Goal: Contribute content: Add original content to the website for others to see

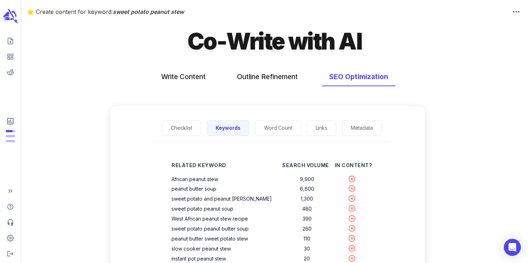
scroll to position [52, 0]
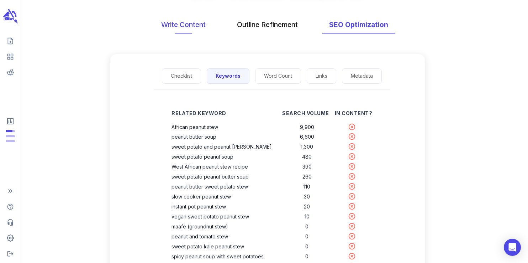
click at [187, 23] on button "Write Content" at bounding box center [183, 24] width 59 height 19
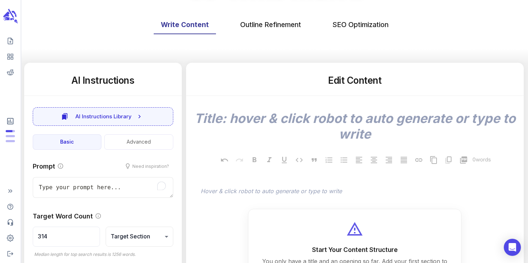
scroll to position [0, 0]
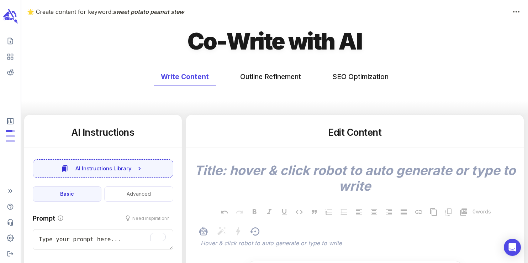
click at [253, 238] on div at bounding box center [259, 231] width 18 height 13
click at [253, 240] on p "﻿" at bounding box center [359, 243] width 316 height 9
click at [251, 242] on p "﻿" at bounding box center [359, 243] width 316 height 9
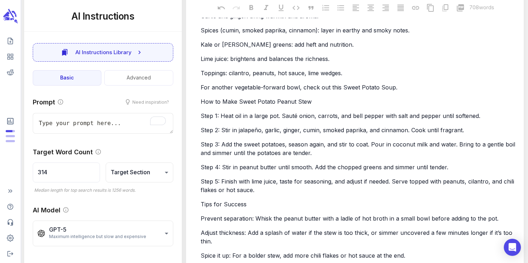
type textarea "x"
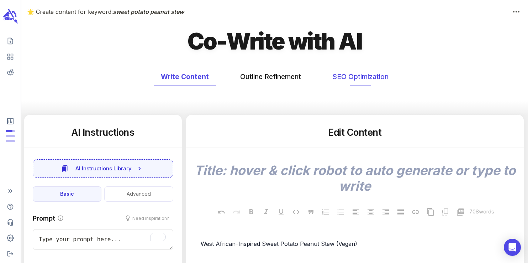
click at [356, 78] on button "SEO Optimization" at bounding box center [360, 76] width 70 height 19
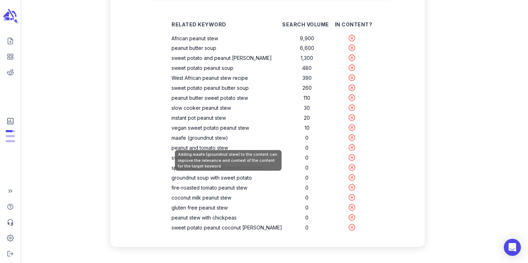
scroll to position [151, 0]
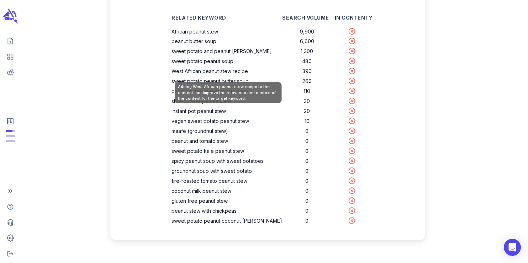
click at [238, 70] on th "West African peanut stew recipe" at bounding box center [227, 71] width 111 height 10
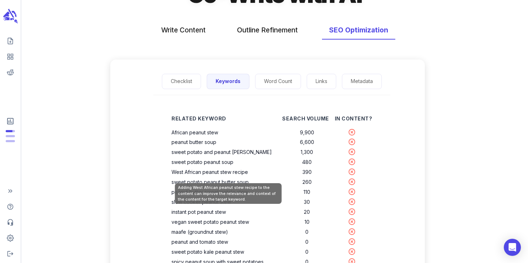
scroll to position [0, 0]
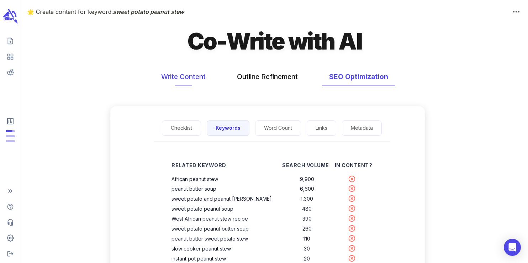
click at [187, 75] on button "Write Content" at bounding box center [183, 76] width 59 height 19
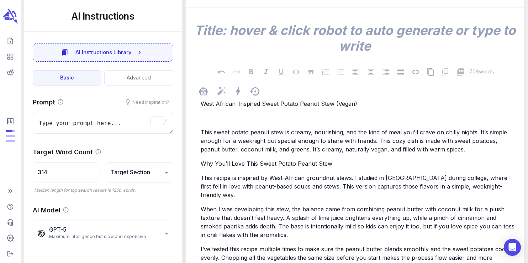
scroll to position [141, 0]
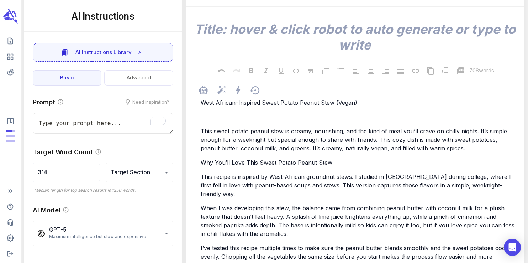
click at [205, 118] on p "﻿" at bounding box center [359, 116] width 316 height 9
click at [201, 130] on span "This sweet potato peanut stew is creamy, nourishing, and the kind of meal you’l…" at bounding box center [355, 139] width 308 height 24
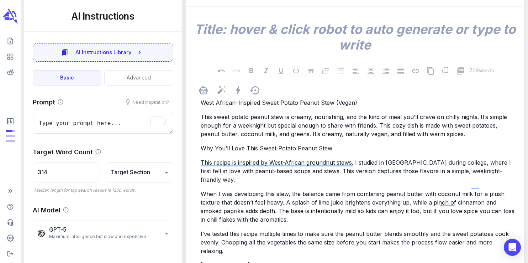
type textarea "x"
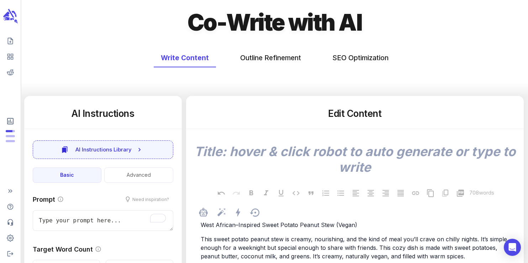
scroll to position [0, 0]
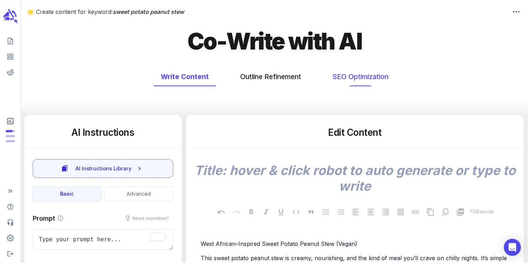
click at [343, 77] on button "SEO Optimization" at bounding box center [360, 76] width 70 height 19
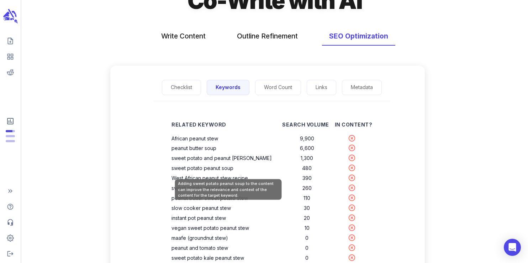
scroll to position [42, 0]
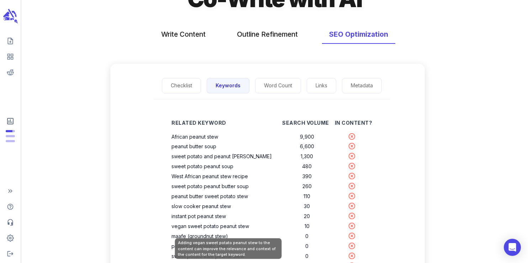
click at [211, 225] on th "vegan sweet potato peanut stew" at bounding box center [227, 226] width 111 height 10
